Goal: Information Seeking & Learning: Learn about a topic

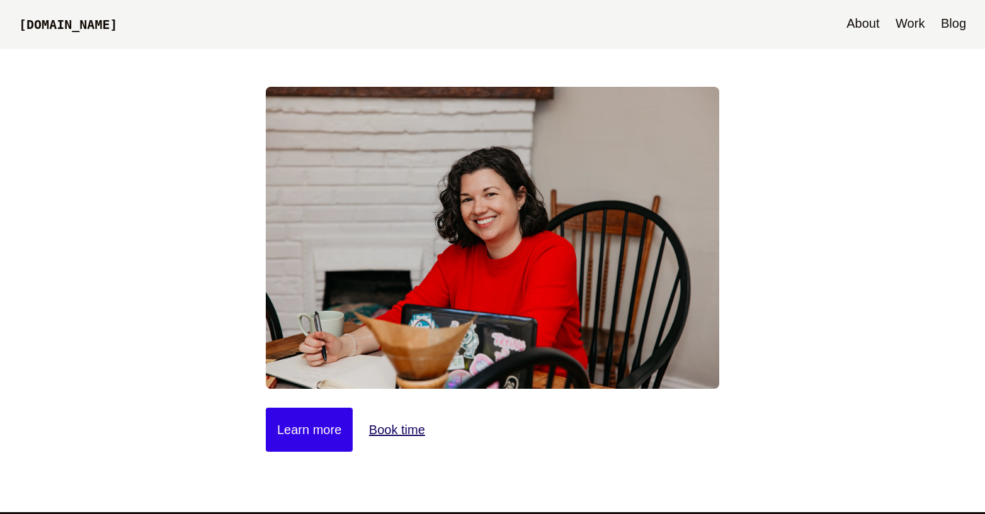
click at [943, 28] on link "Blog" at bounding box center [953, 24] width 38 height 49
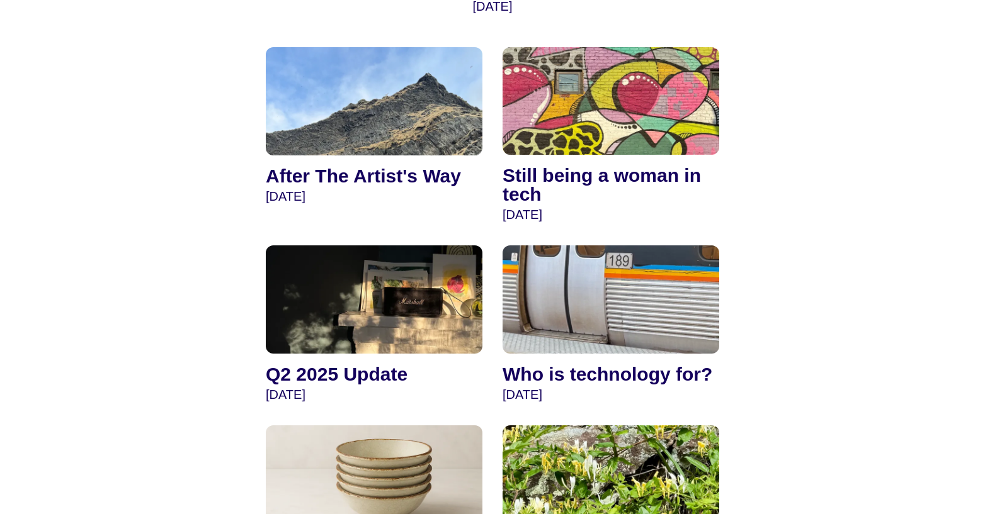
scroll to position [402, 0]
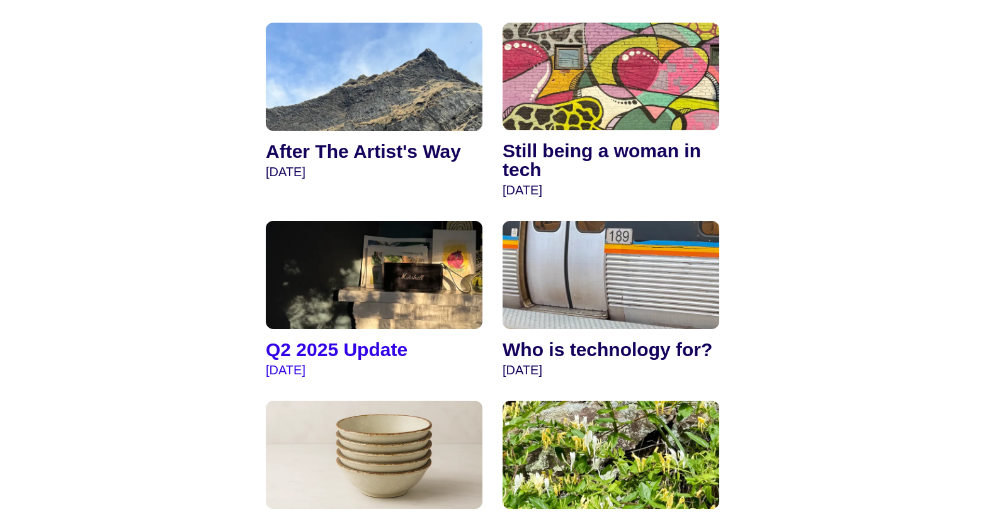
click at [326, 269] on img at bounding box center [374, 275] width 217 height 108
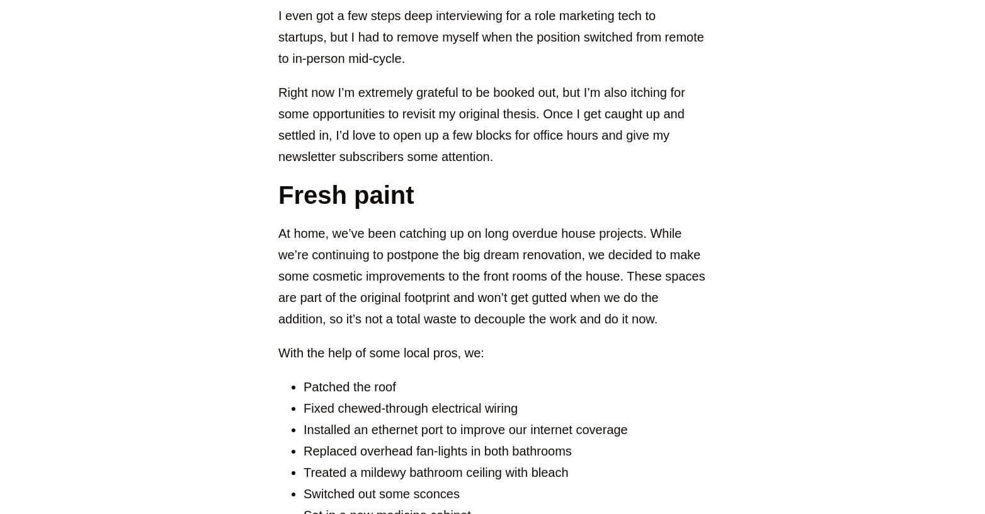
scroll to position [762, 0]
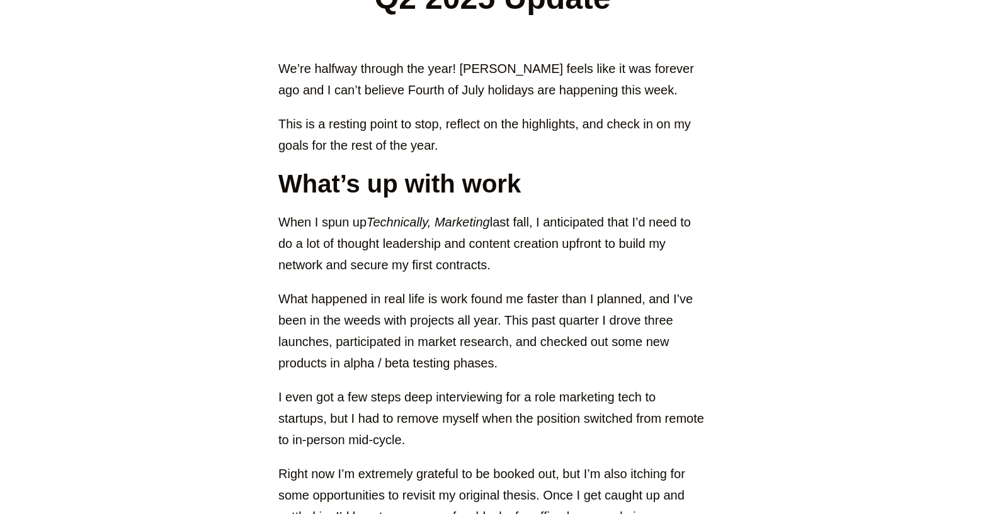
scroll to position [0, 0]
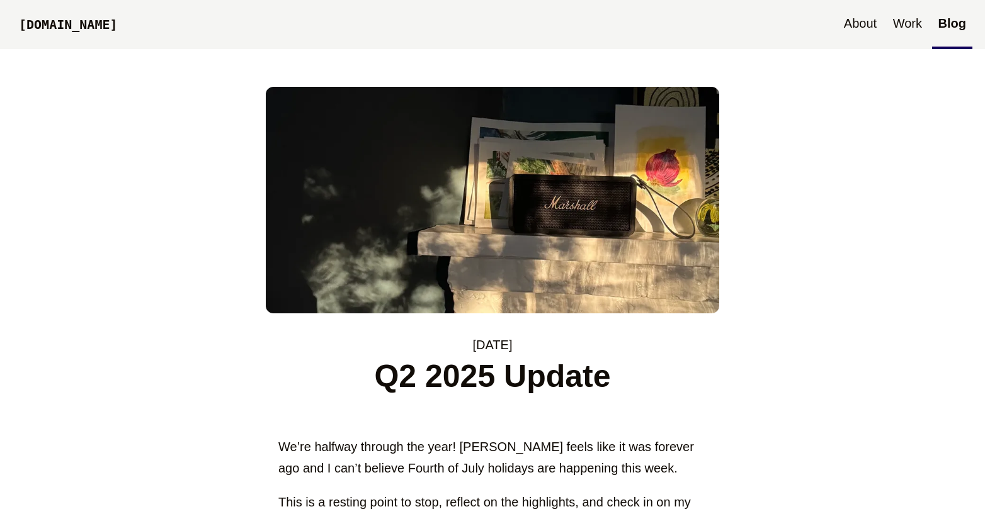
click at [123, 19] on link "[DOMAIN_NAME]" at bounding box center [68, 25] width 111 height 43
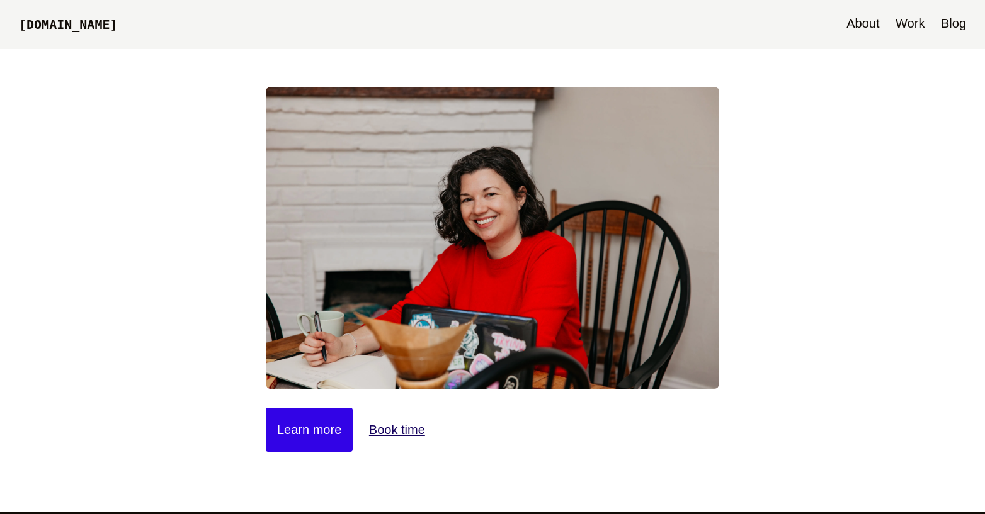
click at [945, 14] on link "Blog" at bounding box center [953, 24] width 38 height 49
